Goal: Task Accomplishment & Management: Manage account settings

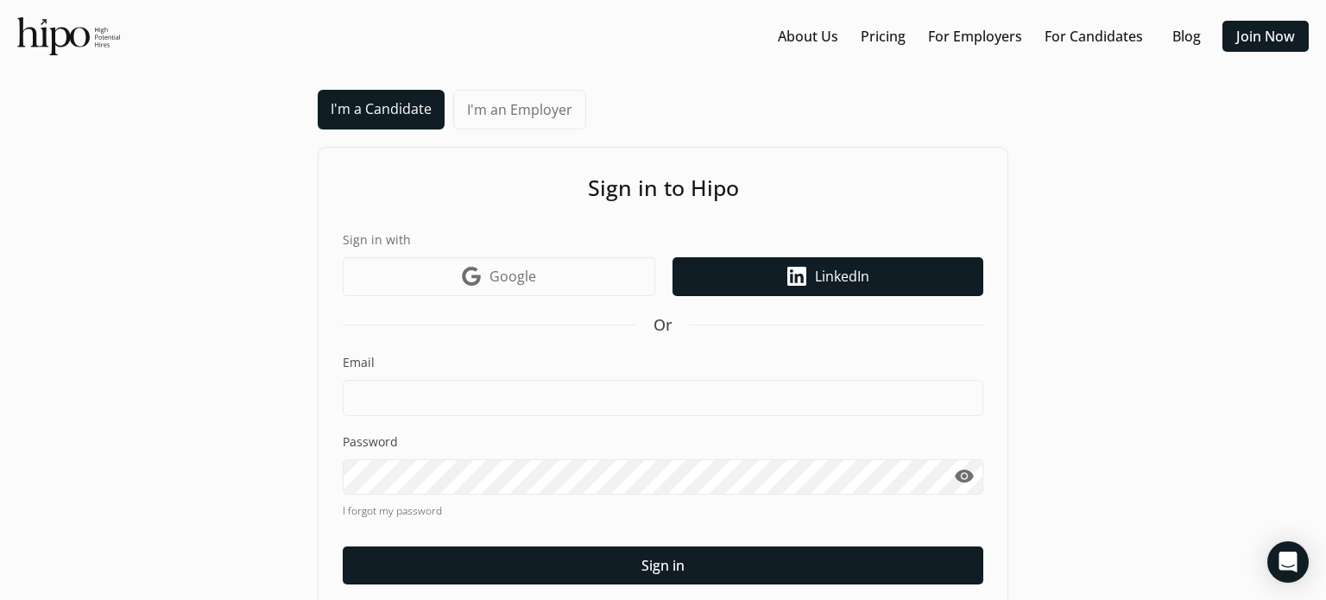
click at [819, 281] on span "LinkedIn" at bounding box center [842, 276] width 54 height 21
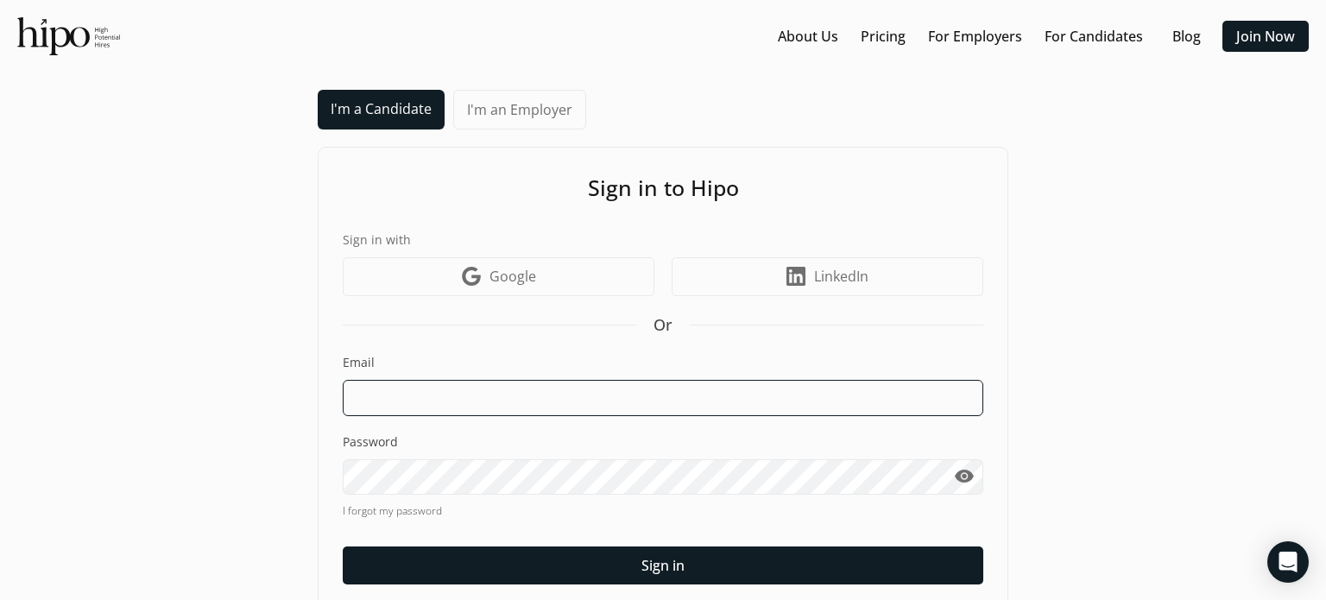
click at [522, 388] on input at bounding box center [663, 398] width 641 height 36
type input "[PERSON_NAME][EMAIL_ADDRESS][DOMAIN_NAME]"
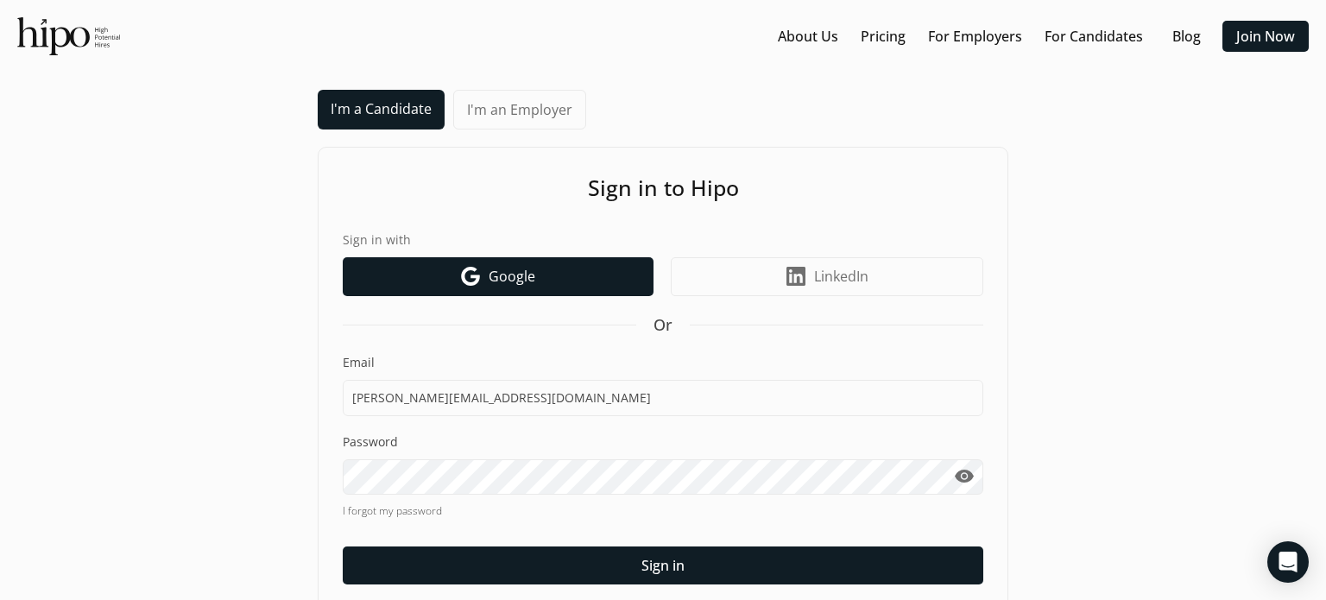
click at [574, 274] on link "Google icon Google" at bounding box center [498, 276] width 311 height 39
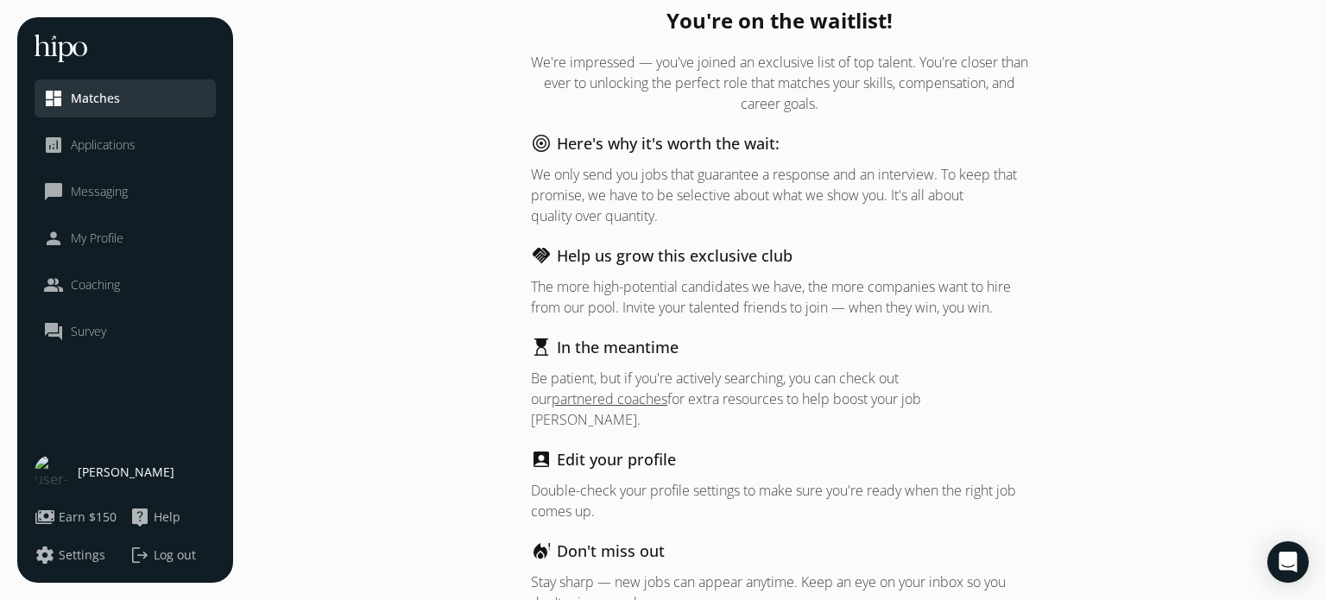
scroll to position [76, 0]
